Goal: Task Accomplishment & Management: Manage account settings

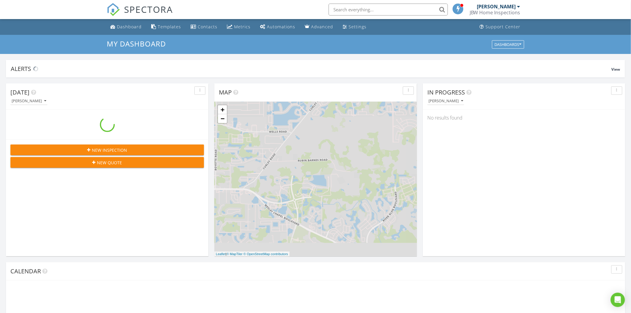
scroll to position [554, 642]
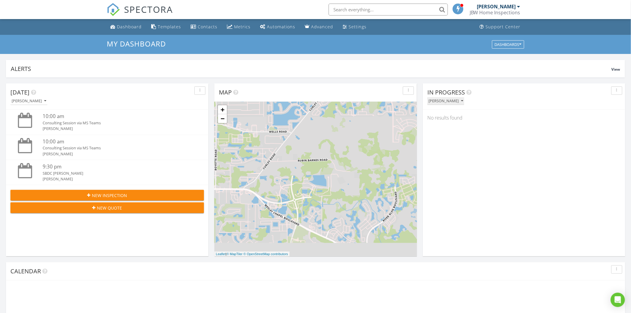
click at [456, 100] on div "[PERSON_NAME]" at bounding box center [446, 101] width 35 height 4
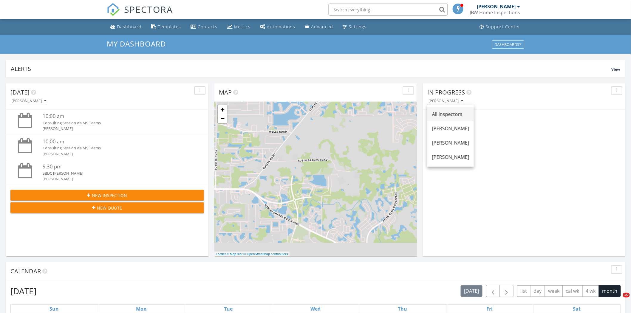
click at [449, 112] on div "All Inspectors" at bounding box center [450, 114] width 37 height 7
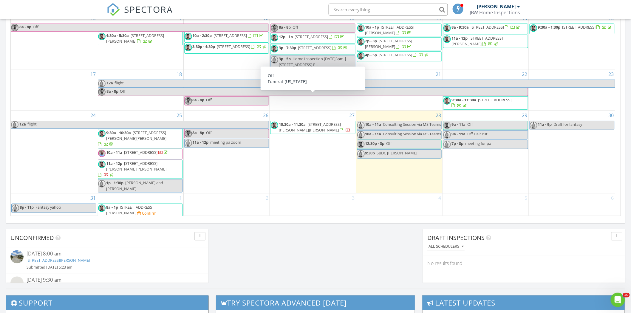
scroll to position [85, 0]
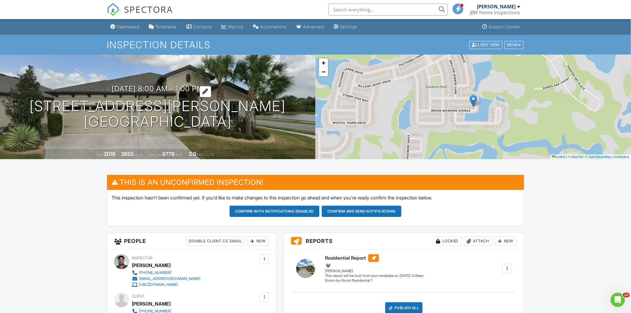
click at [140, 88] on h3 "09/01/2025 8:00 am - 1:00 pm" at bounding box center [158, 89] width 92 height 8
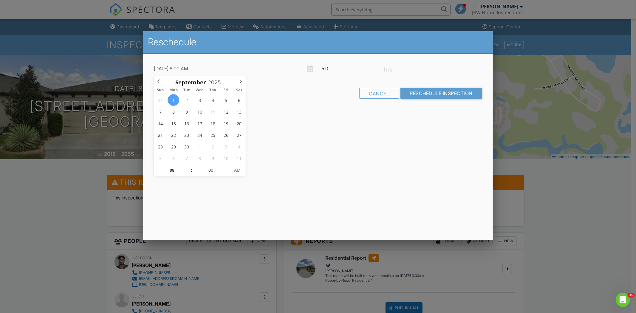
click at [88, 175] on div at bounding box center [318, 166] width 636 height 392
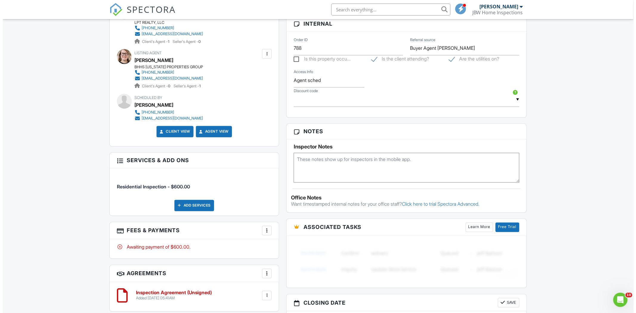
scroll to position [365, 0]
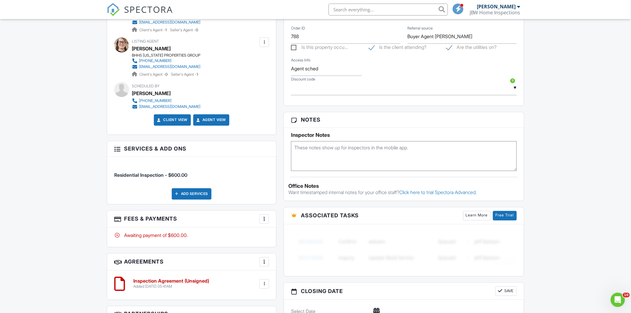
click at [189, 196] on div "Add Services" at bounding box center [192, 194] width 40 height 11
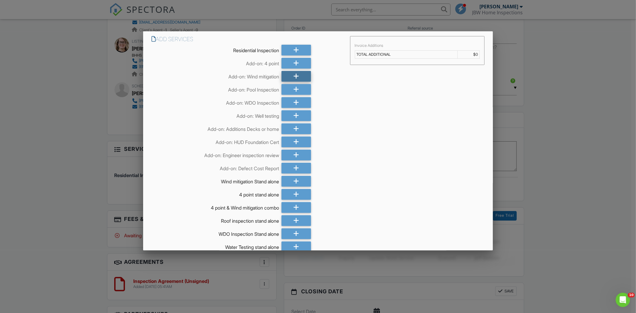
click at [294, 77] on icon at bounding box center [297, 76] width 6 height 11
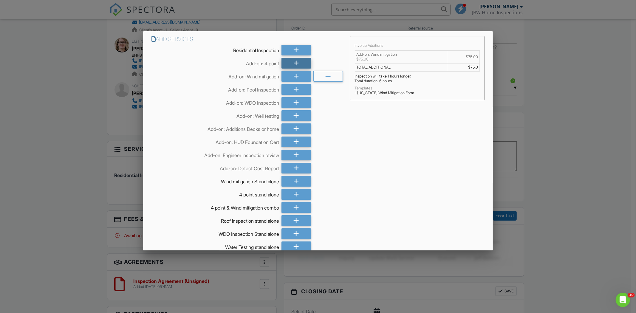
click at [295, 66] on icon at bounding box center [297, 63] width 6 height 11
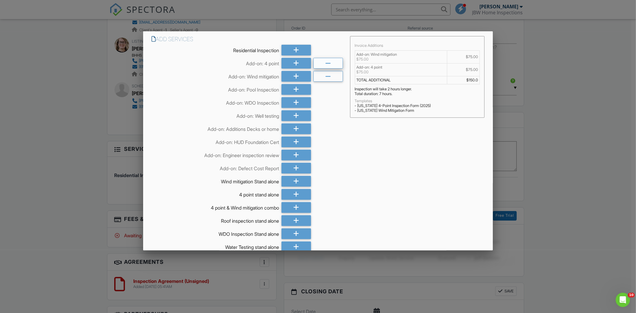
click at [326, 64] on icon at bounding box center [329, 63] width 6 height 11
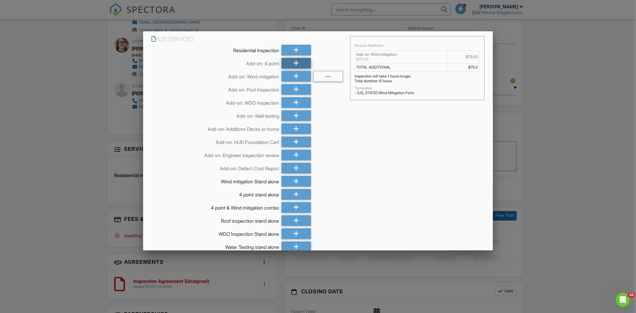
click at [300, 65] on div at bounding box center [297, 63] width 30 height 11
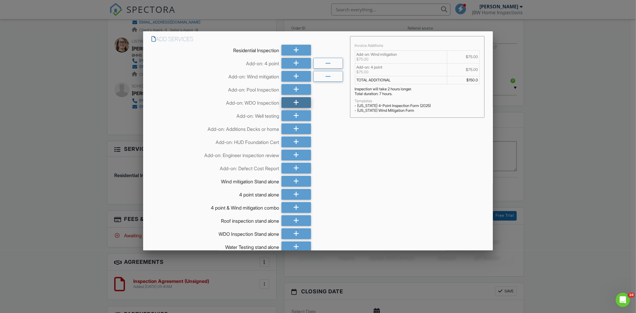
click at [294, 104] on icon at bounding box center [297, 102] width 6 height 11
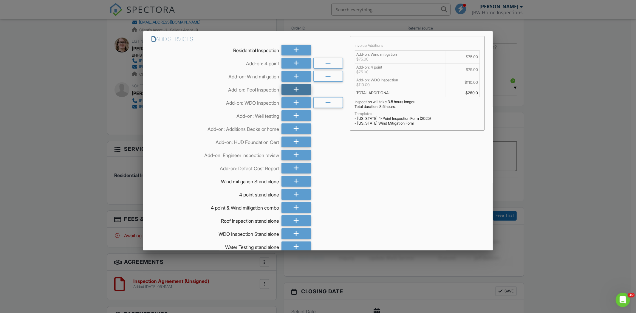
click at [294, 89] on icon at bounding box center [297, 89] width 6 height 11
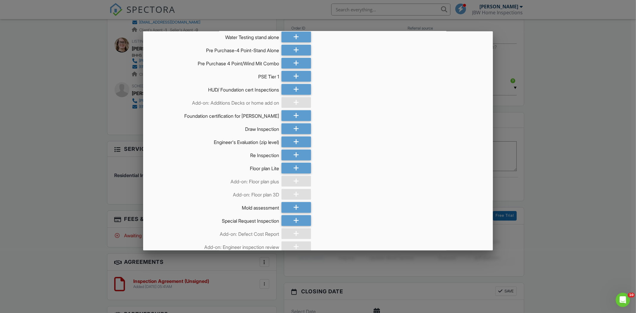
scroll to position [254, 0]
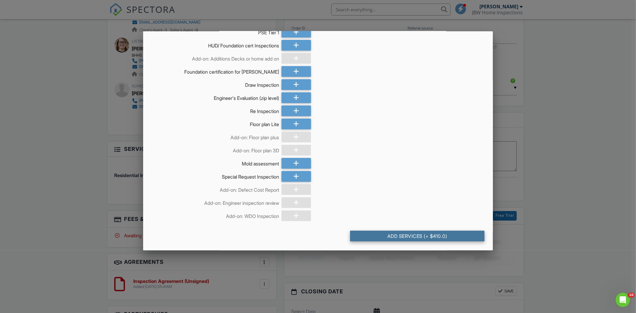
click at [398, 236] on div "Add Services (+ $410.0)" at bounding box center [417, 236] width 135 height 11
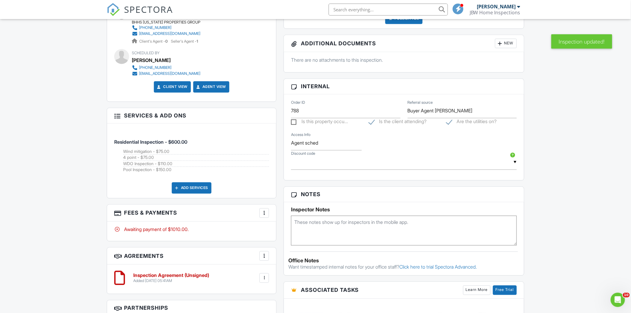
click at [264, 214] on div at bounding box center [264, 213] width 6 height 6
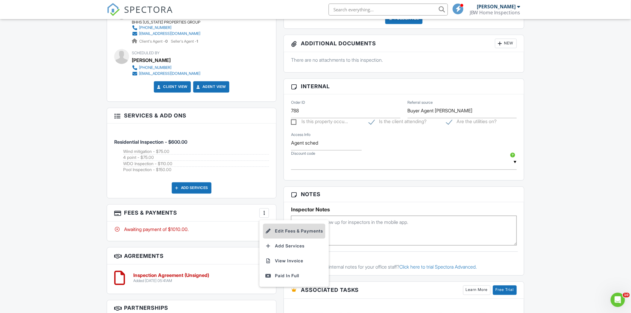
click at [281, 229] on li "Edit Fees & Payments" at bounding box center [294, 231] width 62 height 15
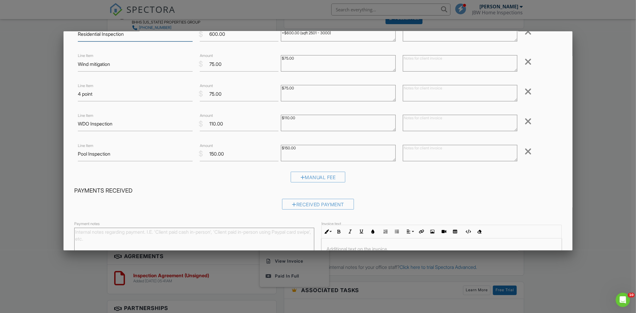
scroll to position [66, 0]
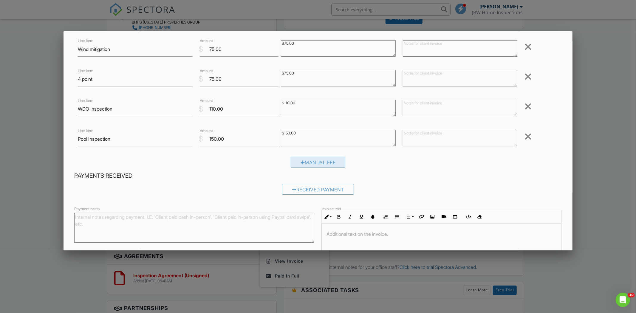
click at [306, 162] on div "Manual Fee" at bounding box center [318, 162] width 55 height 11
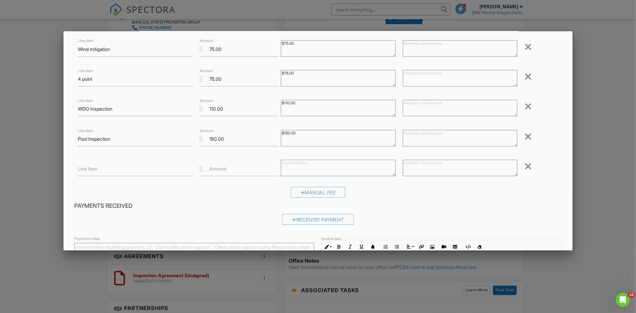
click at [218, 172] on label "Amount" at bounding box center [217, 169] width 17 height 7
click at [218, 172] on input "Amount" at bounding box center [239, 169] width 79 height 15
type input "-100"
click at [115, 176] on input "Line Item" at bounding box center [135, 169] width 115 height 15
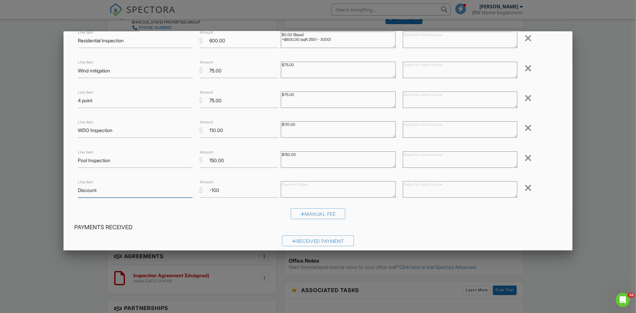
scroll to position [33, 0]
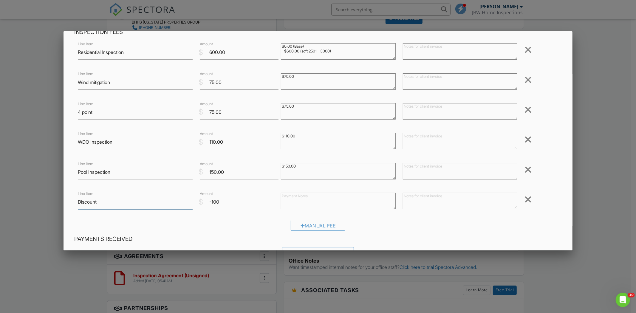
type input "Discount"
click at [213, 175] on input "150.00" at bounding box center [239, 172] width 79 height 15
type input "100.00"
click at [212, 144] on input "110.00" at bounding box center [239, 142] width 79 height 15
type input "100.00"
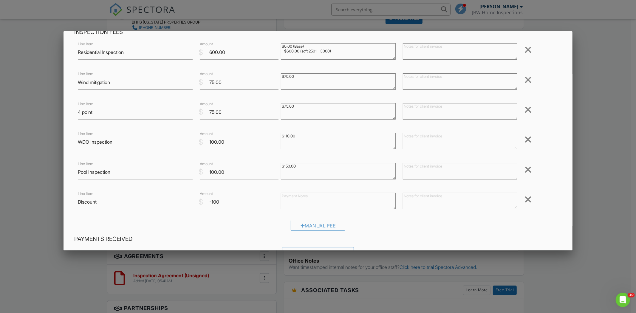
click at [214, 228] on div "Manual Fee" at bounding box center [318, 227] width 488 height 15
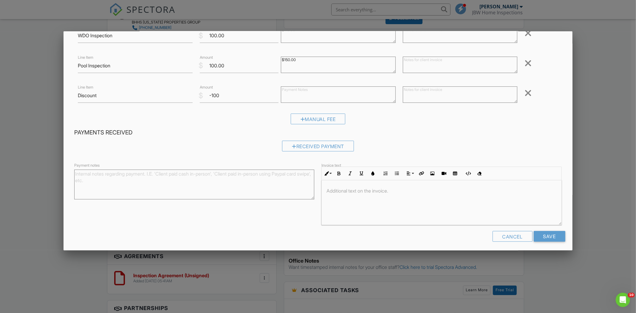
scroll to position [143, 0]
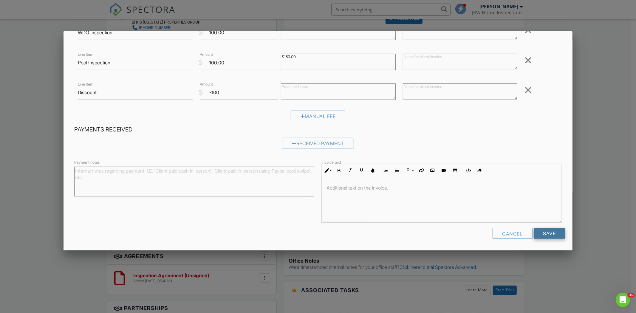
click at [542, 233] on input "Save" at bounding box center [550, 233] width 32 height 11
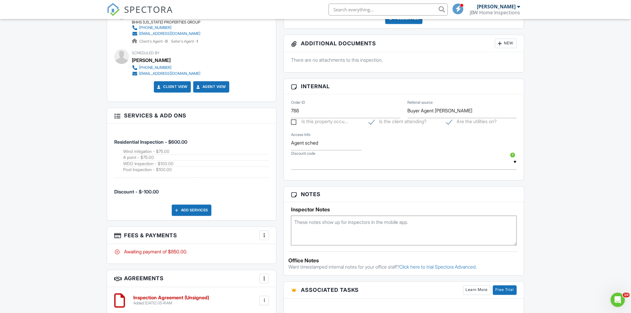
drag, startPoint x: 122, startPoint y: 169, endPoint x: 180, endPoint y: 170, distance: 57.3
click at [180, 170] on li "Residential Inspection - $600.00 Wind mitigation - $75.00 4 point - $75.00 WDO …" at bounding box center [191, 153] width 155 height 50
click at [173, 179] on li "Discount - $-100.00" at bounding box center [191, 189] width 155 height 22
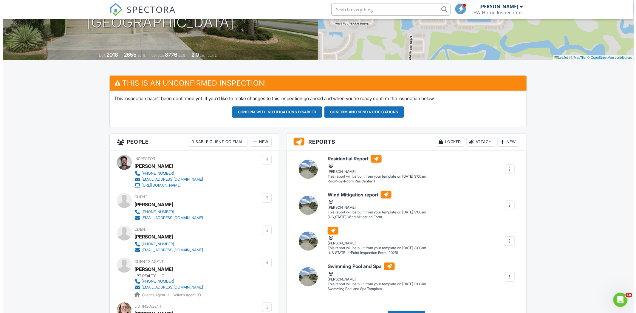
scroll to position [33, 0]
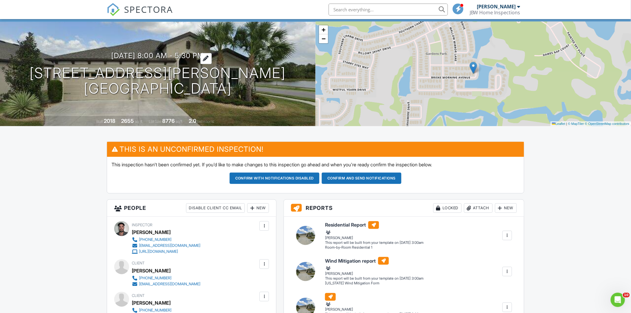
click at [131, 55] on h3 "09/01/2025 8:00 am - 5:30 pm" at bounding box center [158, 56] width 93 height 8
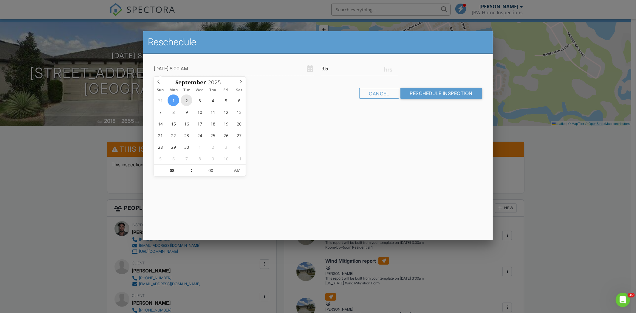
click at [183, 106] on div "31 1 2 3 4 5 6 7 8 9 10 11 12 13 14 15 16 17 18 19 20 21 22 23 24 25 26 27 28 2…" at bounding box center [200, 130] width 92 height 70
type input "09/02/2025 9:00 AM"
type input "09"
click at [188, 168] on span at bounding box center [189, 168] width 4 height 6
click at [237, 195] on div "Reschedule 09/02/2025 9:00 AM 9.5 Warning: this date/time is in the past. Cance…" at bounding box center [318, 135] width 350 height 209
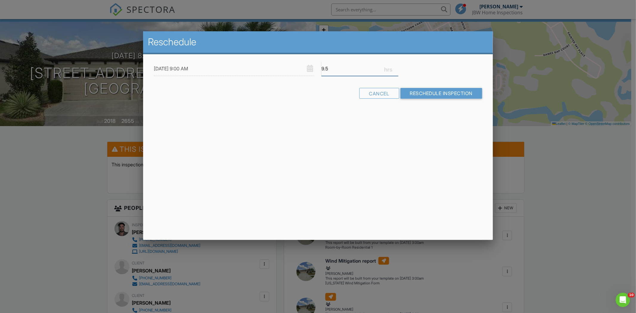
click at [330, 70] on input "9.5" at bounding box center [360, 68] width 77 height 15
drag, startPoint x: 344, startPoint y: 69, endPoint x: 311, endPoint y: 71, distance: 33.2
click at [314, 71] on div "09/02/2025 9:00 AM 9.5" at bounding box center [318, 68] width 336 height 15
type input "5.5"
click at [336, 117] on div "Reschedule 09/02/2025 9:00 AM 5.5 Warning: this date/time is in the past. Cance…" at bounding box center [318, 135] width 350 height 209
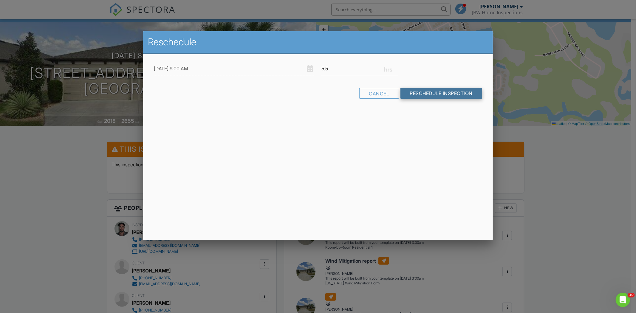
click at [422, 98] on input "Reschedule Inspection" at bounding box center [442, 93] width 82 height 11
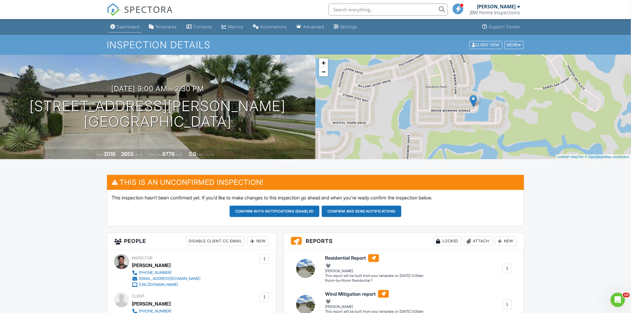
click at [129, 28] on div "Dashboard" at bounding box center [128, 26] width 23 height 5
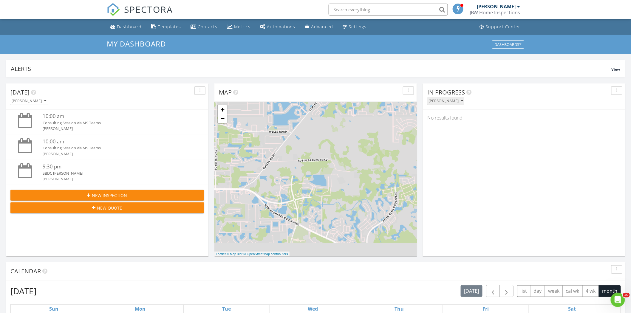
click at [429, 100] on div "[PERSON_NAME]" at bounding box center [446, 101] width 35 height 4
click at [443, 114] on div "All Inspectors" at bounding box center [450, 114] width 37 height 7
click at [119, 24] on div "Dashboard" at bounding box center [129, 27] width 25 height 6
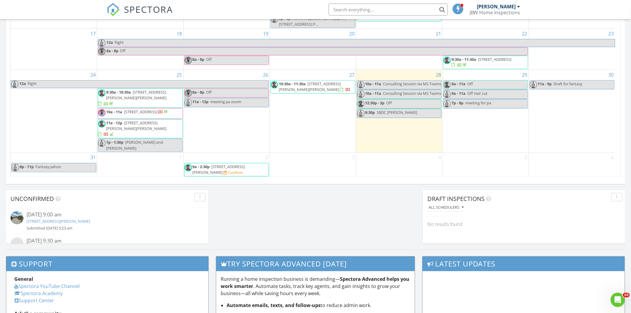
scroll to position [383, 0]
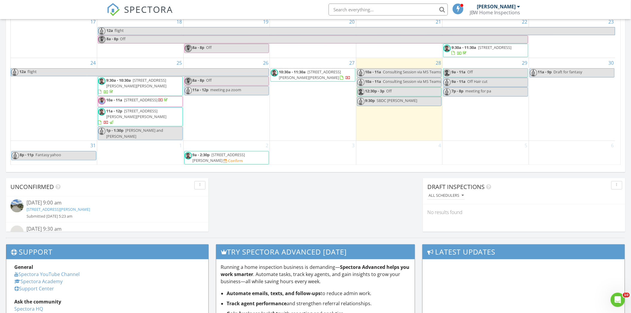
click at [220, 156] on span "[STREET_ADDRESS][PERSON_NAME]" at bounding box center [219, 157] width 53 height 11
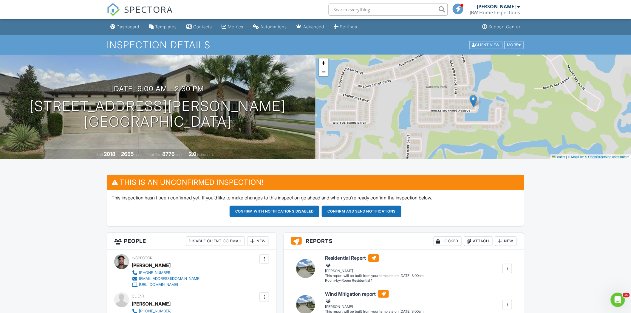
click at [130, 22] on link "Dashboard" at bounding box center [125, 26] width 34 height 11
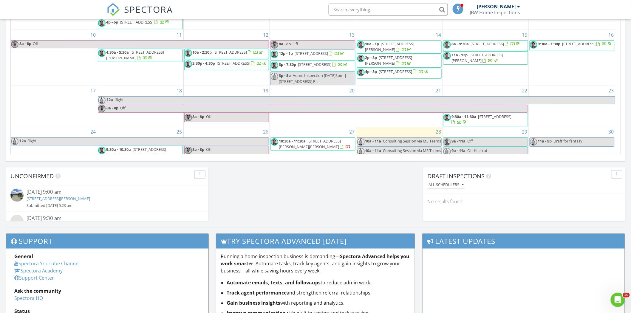
scroll to position [85, 0]
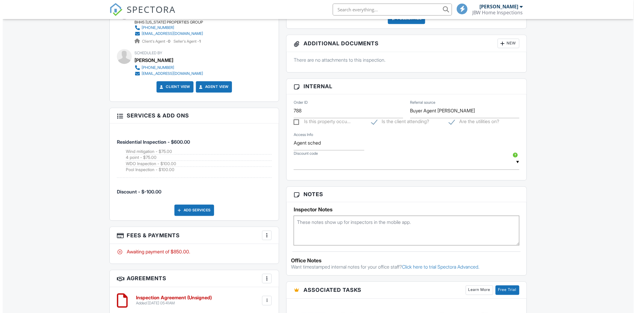
scroll to position [398, 0]
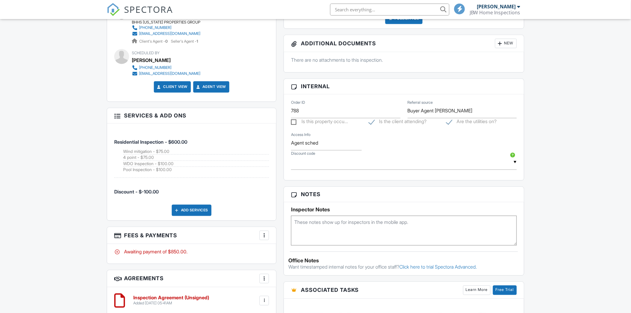
click at [189, 209] on div "Add Services" at bounding box center [192, 210] width 40 height 11
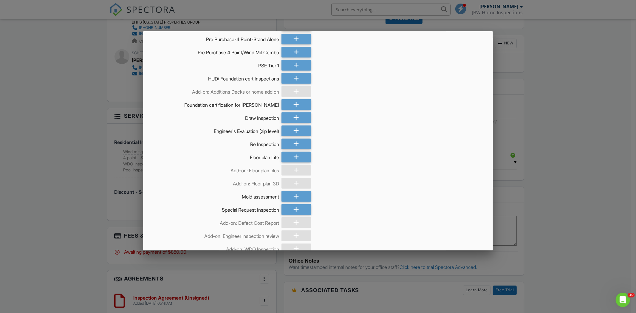
scroll to position [254, 0]
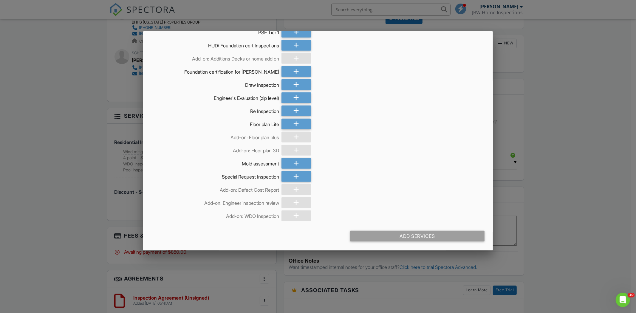
click at [297, 192] on div at bounding box center [297, 189] width 30 height 11
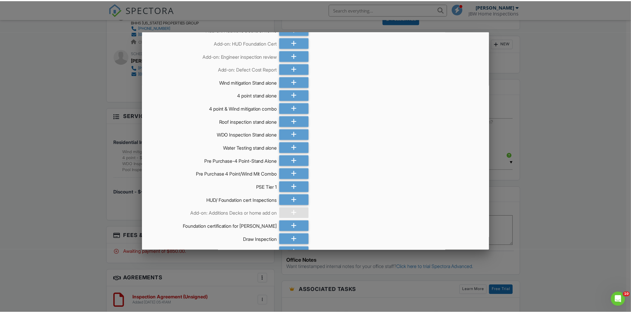
scroll to position [22, 0]
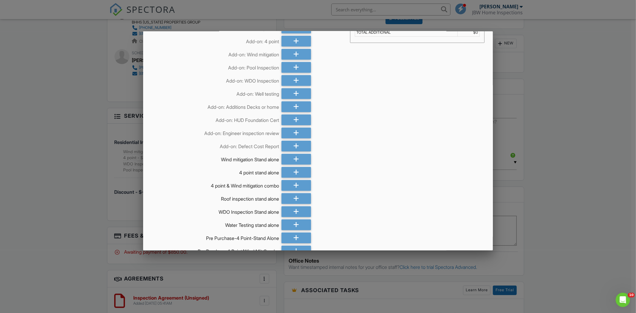
click at [92, 49] on div at bounding box center [318, 166] width 636 height 392
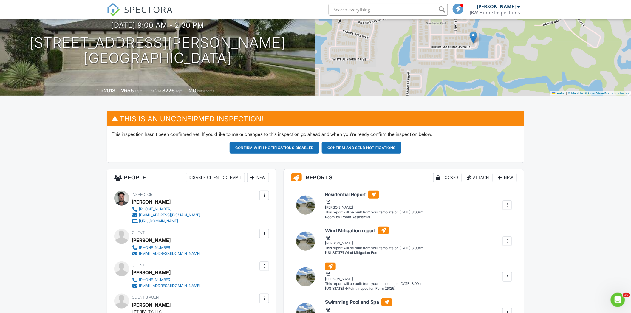
scroll to position [0, 0]
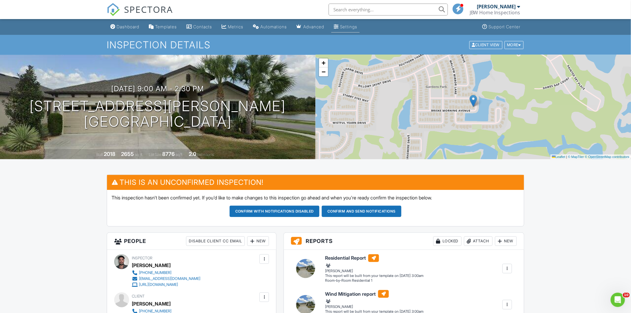
click at [348, 25] on link "Settings" at bounding box center [346, 26] width 28 height 11
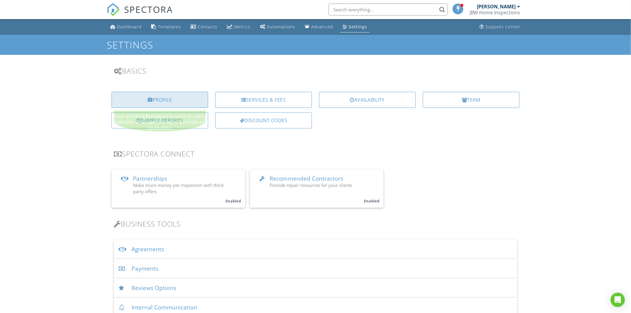
click at [165, 105] on div "Profile" at bounding box center [160, 100] width 97 height 16
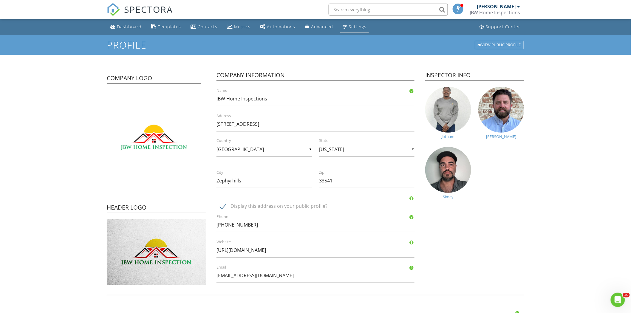
click at [349, 24] on div "Settings" at bounding box center [358, 27] width 18 height 6
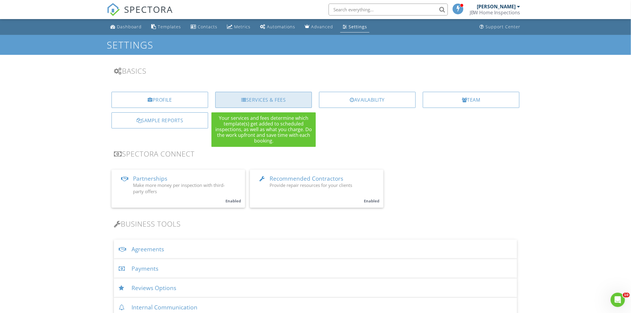
click at [257, 99] on div "Services & Fees" at bounding box center [263, 100] width 97 height 16
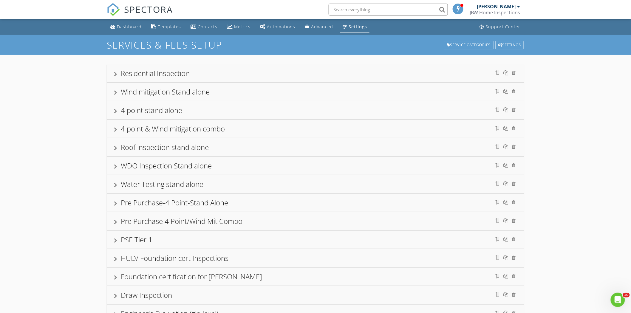
click at [142, 76] on div "Residential Inspection" at bounding box center [155, 73] width 69 height 10
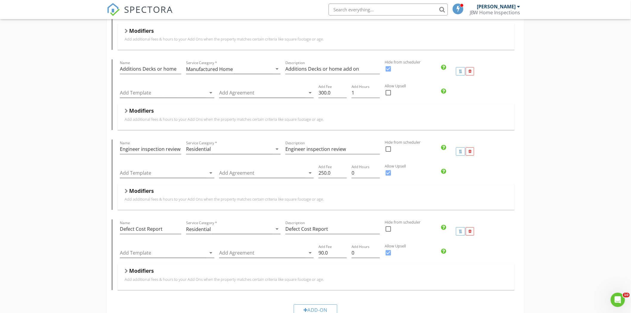
scroll to position [696, 0]
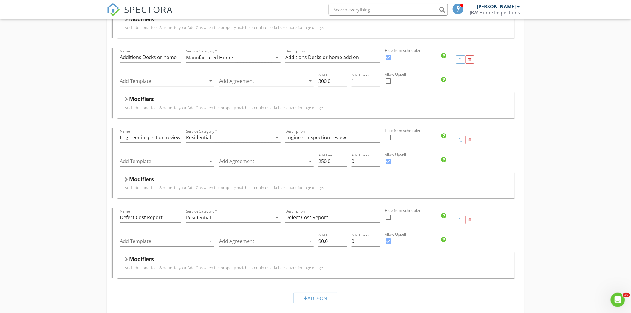
click at [387, 219] on div at bounding box center [388, 217] width 10 height 10
checkbox input "true"
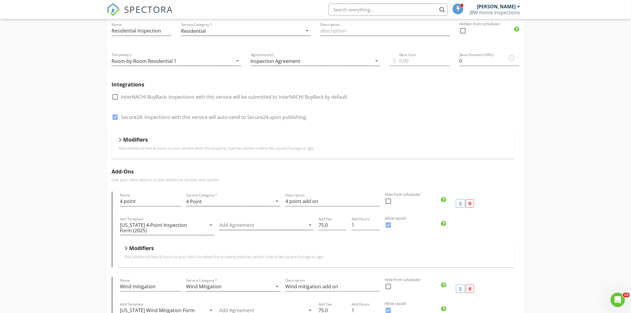
scroll to position [0, 0]
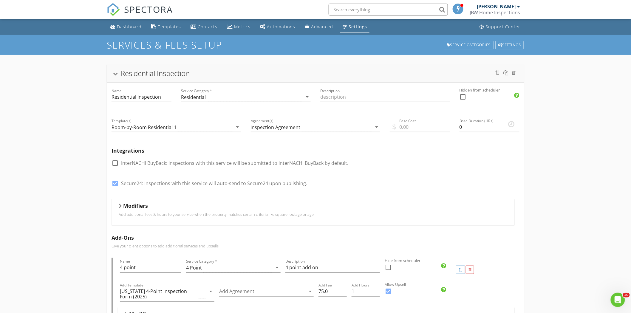
click at [158, 78] on div "Residential Inspection" at bounding box center [155, 73] width 69 height 10
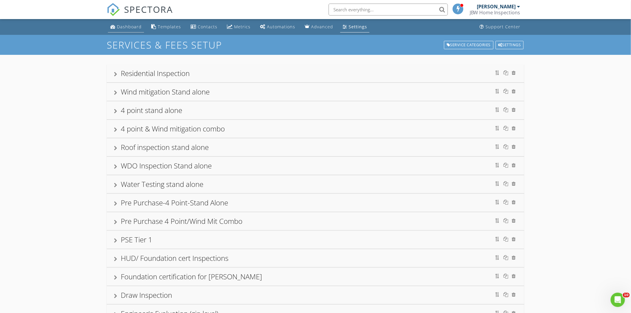
click at [132, 24] on div "Dashboard" at bounding box center [129, 27] width 25 height 6
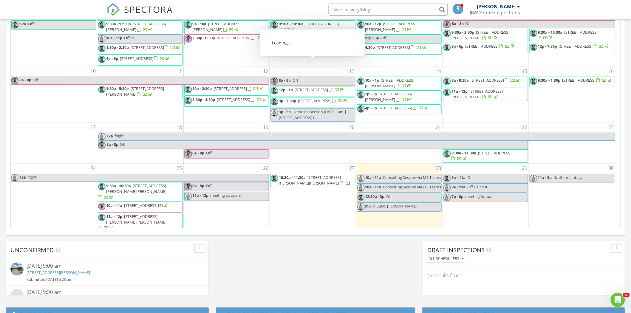
scroll to position [85, 0]
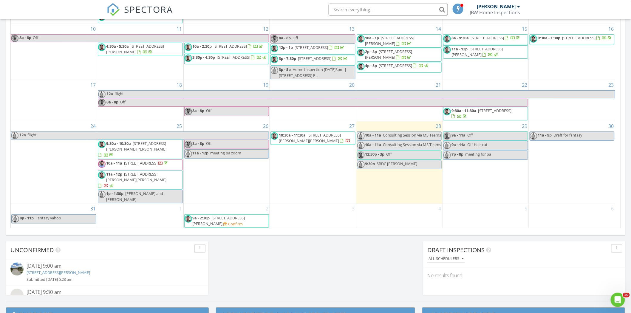
click at [217, 219] on span "21837 Briske Morning Ave, Land O' Lakes 34637" at bounding box center [219, 220] width 53 height 11
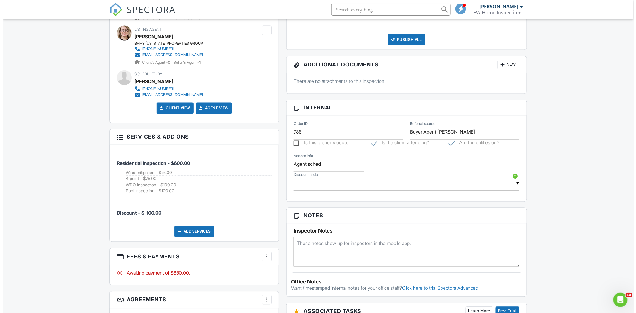
scroll to position [365, 0]
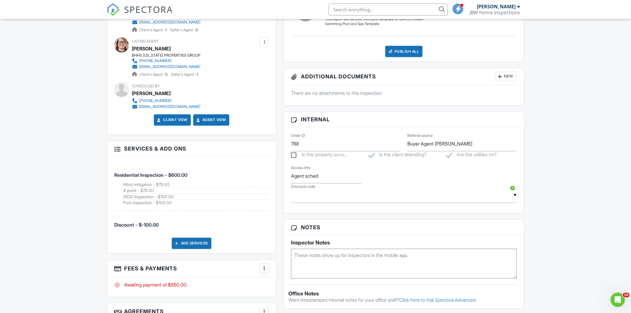
click at [187, 239] on div "Add Services" at bounding box center [192, 243] width 40 height 11
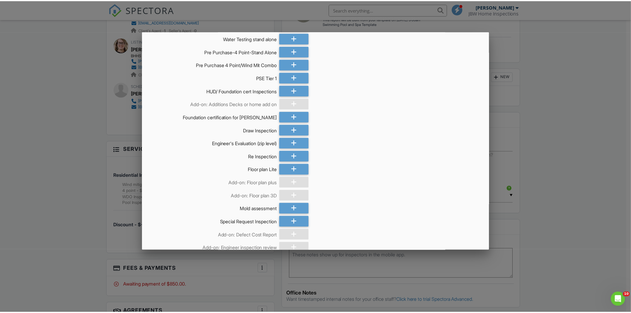
scroll to position [254, 0]
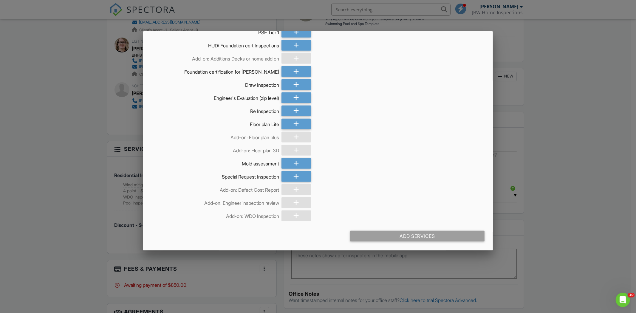
click at [293, 192] on div at bounding box center [297, 189] width 30 height 11
click at [80, 193] on div at bounding box center [318, 166] width 636 height 392
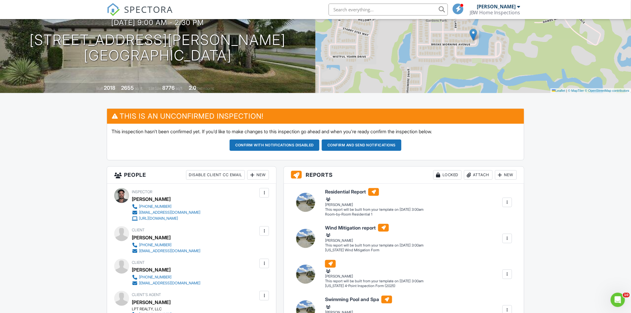
scroll to position [0, 0]
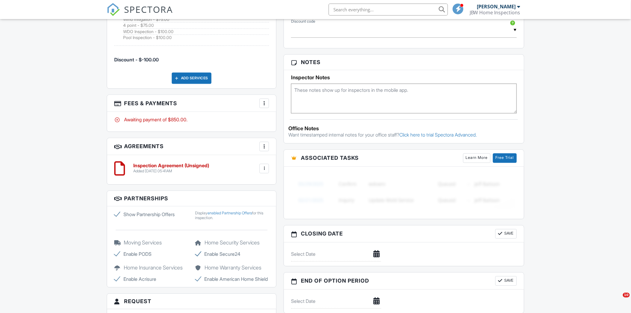
click at [264, 106] on div at bounding box center [264, 103] width 6 height 6
click at [284, 121] on li "Edit Fees & Payments" at bounding box center [294, 121] width 62 height 15
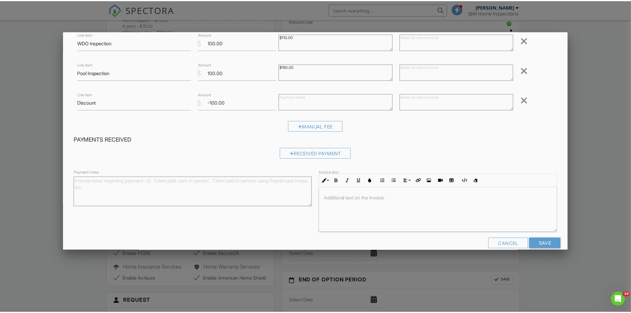
scroll to position [143, 0]
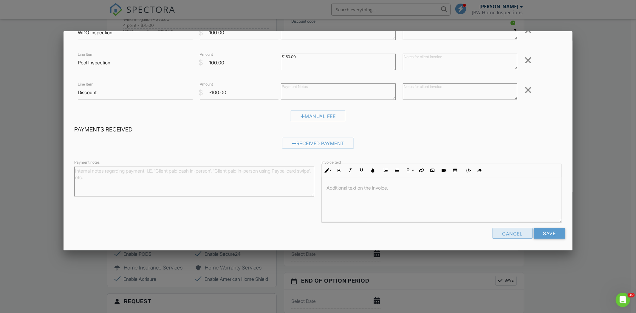
click at [505, 238] on div "Cancel" at bounding box center [513, 233] width 40 height 11
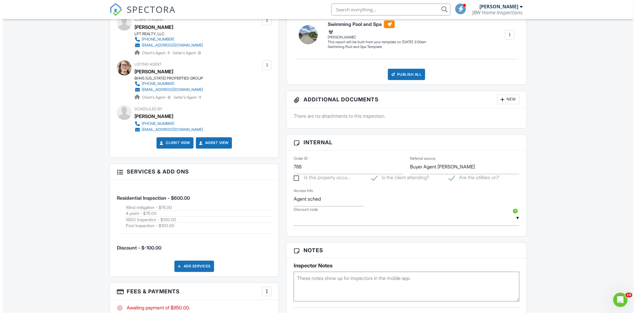
scroll to position [398, 0]
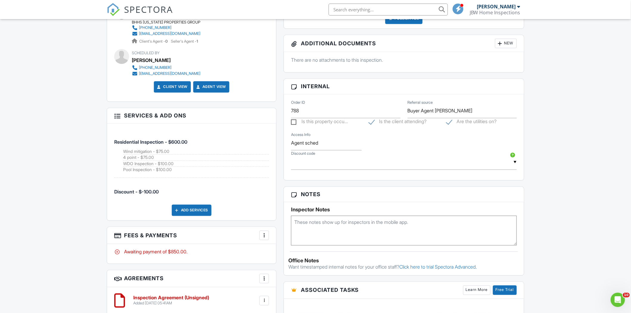
click at [187, 209] on div "Add Services" at bounding box center [192, 210] width 40 height 11
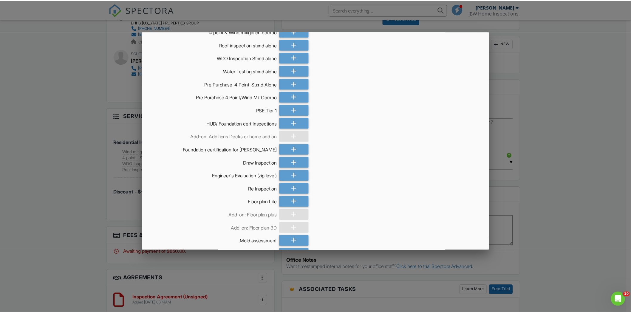
scroll to position [188, 0]
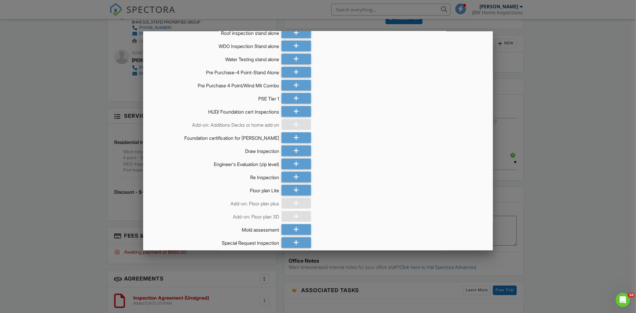
click at [44, 174] on div at bounding box center [318, 166] width 636 height 392
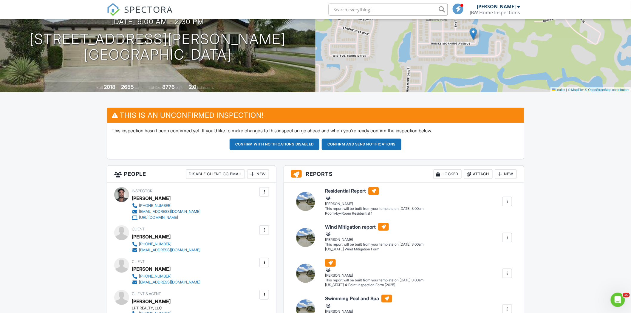
scroll to position [0, 0]
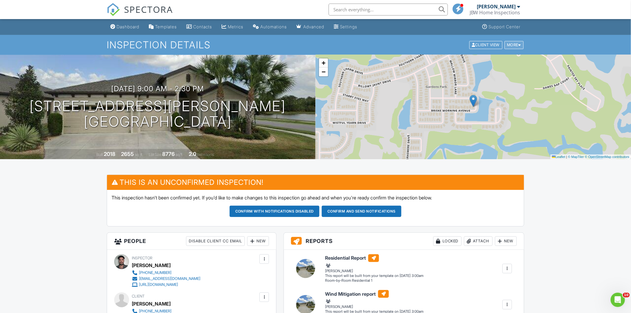
click at [508, 48] on div "More" at bounding box center [514, 45] width 19 height 8
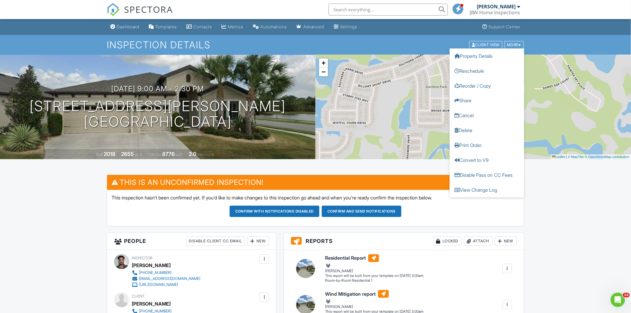
click at [425, 50] on div "Inspection Details Client View More Property Details Reschedule Reorder / Copy …" at bounding box center [315, 45] width 631 height 20
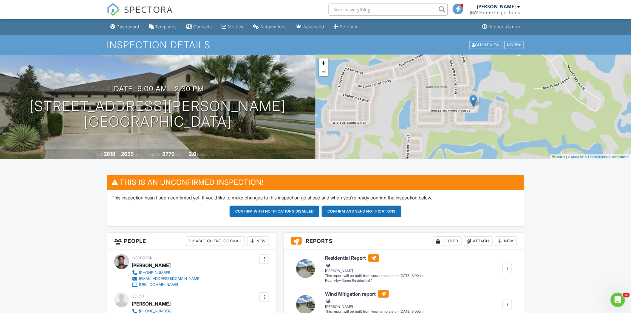
click at [360, 31] on link "Settings" at bounding box center [346, 26] width 28 height 11
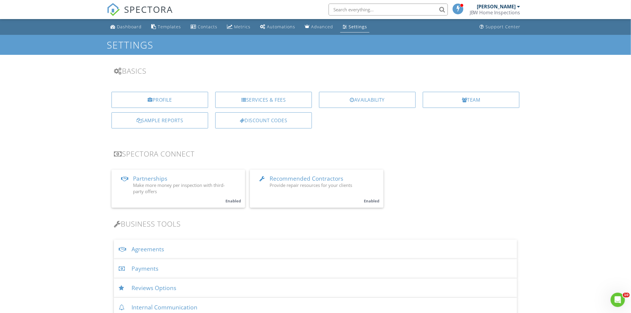
click at [132, 29] on div "Dashboard" at bounding box center [129, 27] width 25 height 6
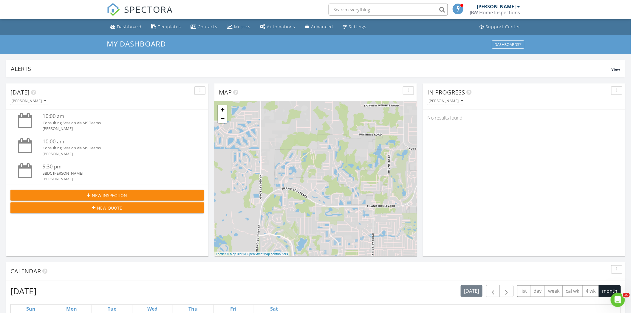
scroll to position [554, 642]
click at [359, 7] on input "text" at bounding box center [388, 10] width 119 height 12
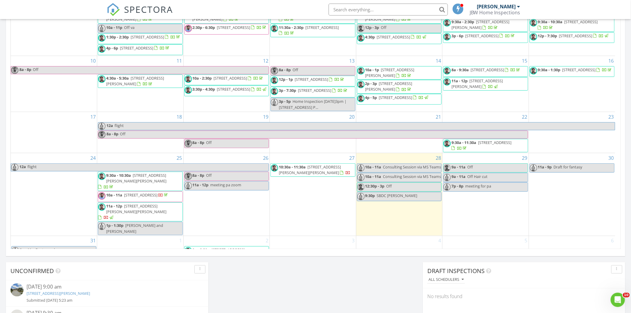
scroll to position [85, 0]
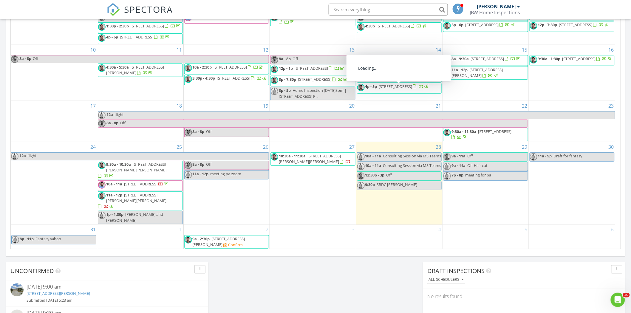
click at [374, 5] on input "text" at bounding box center [388, 10] width 119 height 12
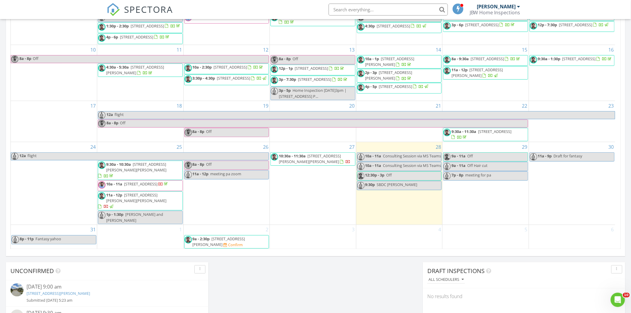
click at [349, 10] on input "text" at bounding box center [388, 10] width 119 height 12
click at [346, 7] on input "text" at bounding box center [388, 10] width 119 height 12
click at [343, 7] on input "text" at bounding box center [388, 10] width 119 height 12
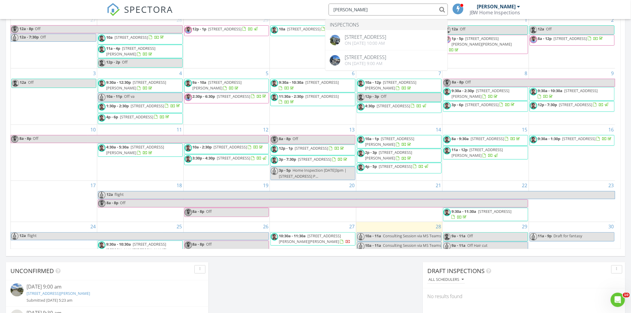
scroll to position [265, 0]
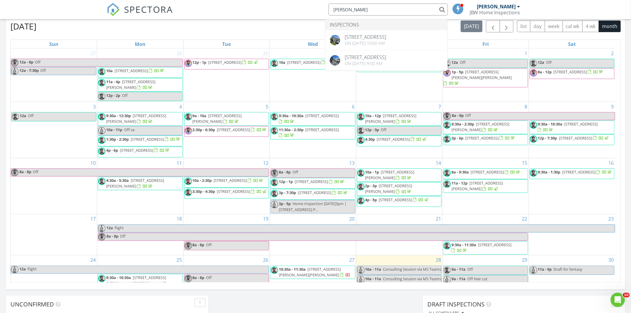
drag, startPoint x: 353, startPoint y: 10, endPoint x: 306, endPoint y: 8, distance: 47.2
click at [306, 8] on div "SPECTORA cruz Inspections 857 Hour Glass Rd, Lakeland, FL 33801 On 07/30/2025 a…" at bounding box center [316, 9] width 418 height 19
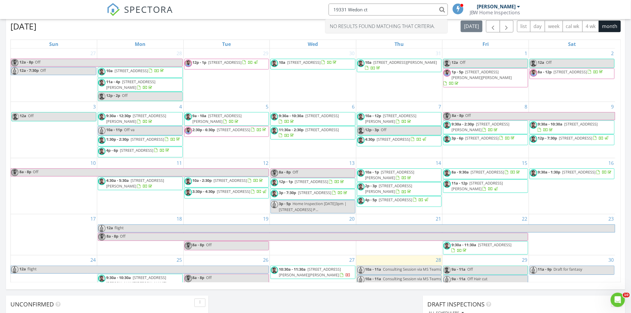
drag, startPoint x: 357, startPoint y: 8, endPoint x: 339, endPoint y: 12, distance: 19.2
click at [339, 12] on input "19331 Wedon ct" at bounding box center [388, 10] width 119 height 12
drag, startPoint x: 369, startPoint y: 9, endPoint x: 332, endPoint y: 10, distance: 37.3
click at [332, 9] on input "19331 Wedon ct" at bounding box center [388, 10] width 119 height 12
type input "19331 Wedon ct"
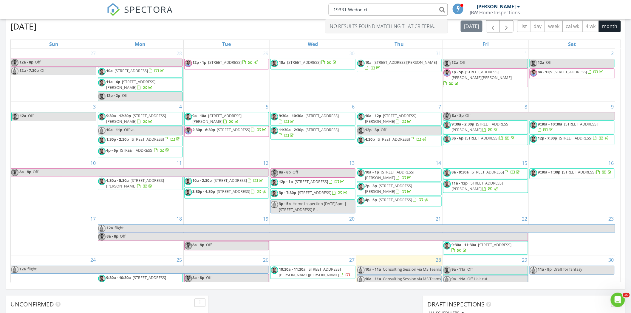
click at [380, 10] on input "19331 Wedon ct" at bounding box center [388, 10] width 119 height 12
click at [370, 11] on input "19331 Wedon ct" at bounding box center [388, 10] width 119 height 12
drag, startPoint x: 370, startPoint y: 10, endPoint x: 299, endPoint y: 24, distance: 72.7
click at [305, 20] on body "SPECTORA 19331 Wedon ct No results found matching that criteria. Jotham Brown J…" at bounding box center [315, 154] width 631 height 839
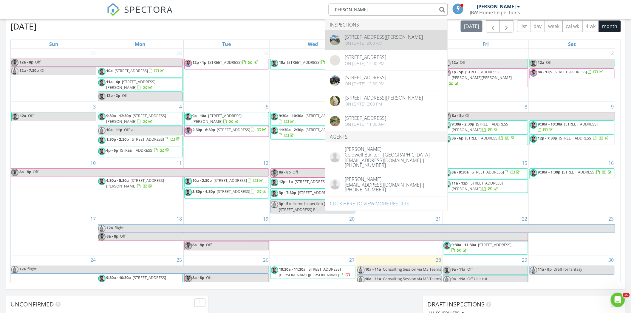
type input "alex"
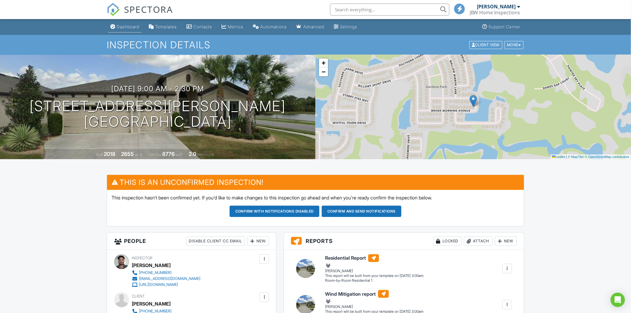
click at [123, 28] on div "Dashboard" at bounding box center [128, 26] width 23 height 5
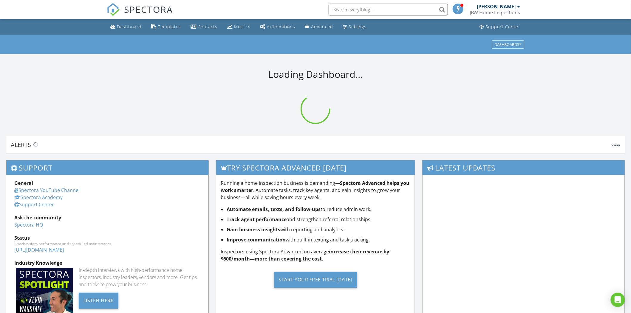
click at [355, 12] on input "text" at bounding box center [388, 10] width 119 height 12
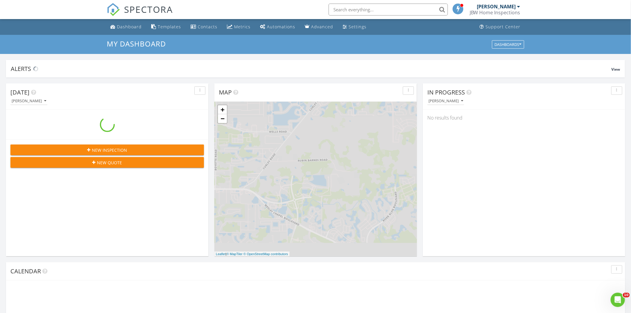
scroll to position [554, 642]
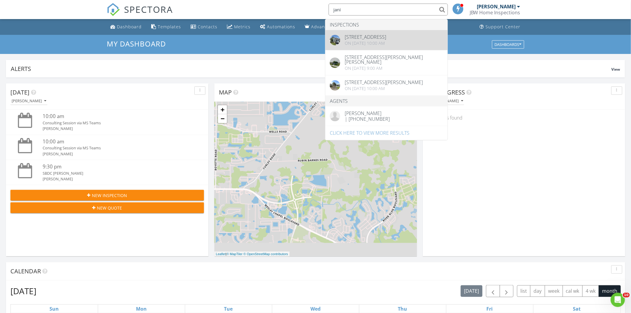
type input "jani"
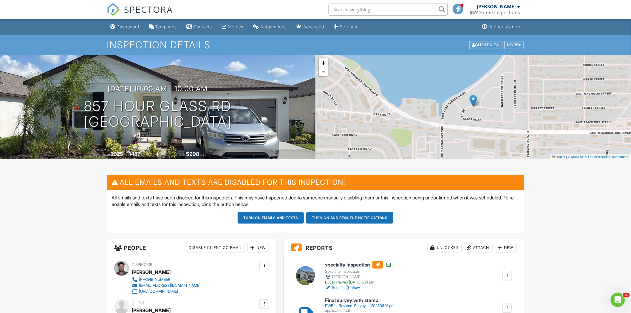
click at [344, 10] on input "text" at bounding box center [388, 10] width 119 height 12
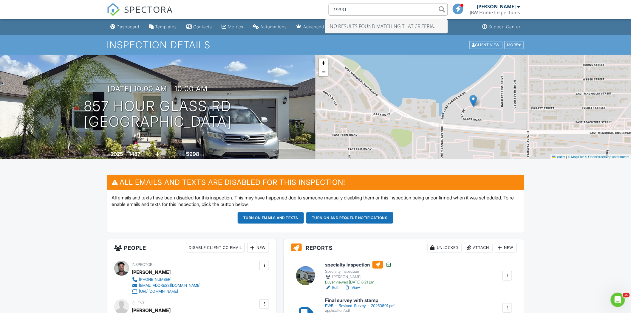
drag, startPoint x: 351, startPoint y: 11, endPoint x: 306, endPoint y: 13, distance: 44.2
click at [307, 13] on div "SPECTORA 19331 No results found matching that criteria. [PERSON_NAME] JBW Home …" at bounding box center [316, 9] width 418 height 19
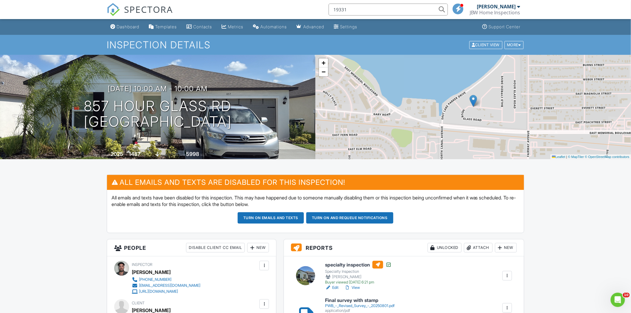
type input "19331"
drag, startPoint x: 351, startPoint y: 11, endPoint x: 316, endPoint y: 11, distance: 35.2
click at [316, 11] on div "SPECTORA 19331 [PERSON_NAME] JBW Home Inspections Role: Inspector Change Role D…" at bounding box center [316, 9] width 418 height 19
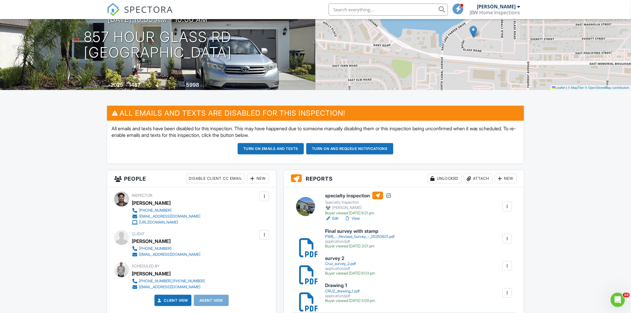
scroll to position [99, 0]
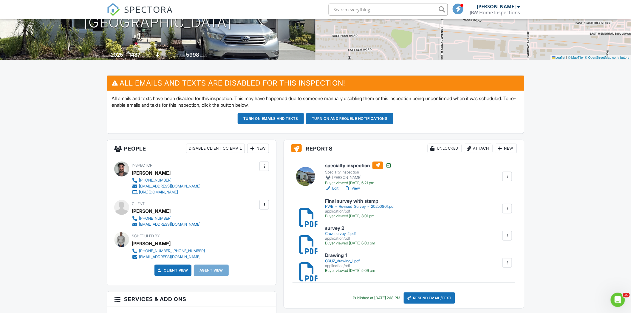
click at [354, 188] on link "View" at bounding box center [353, 189] width 16 height 6
